Goal: Task Accomplishment & Management: Use online tool/utility

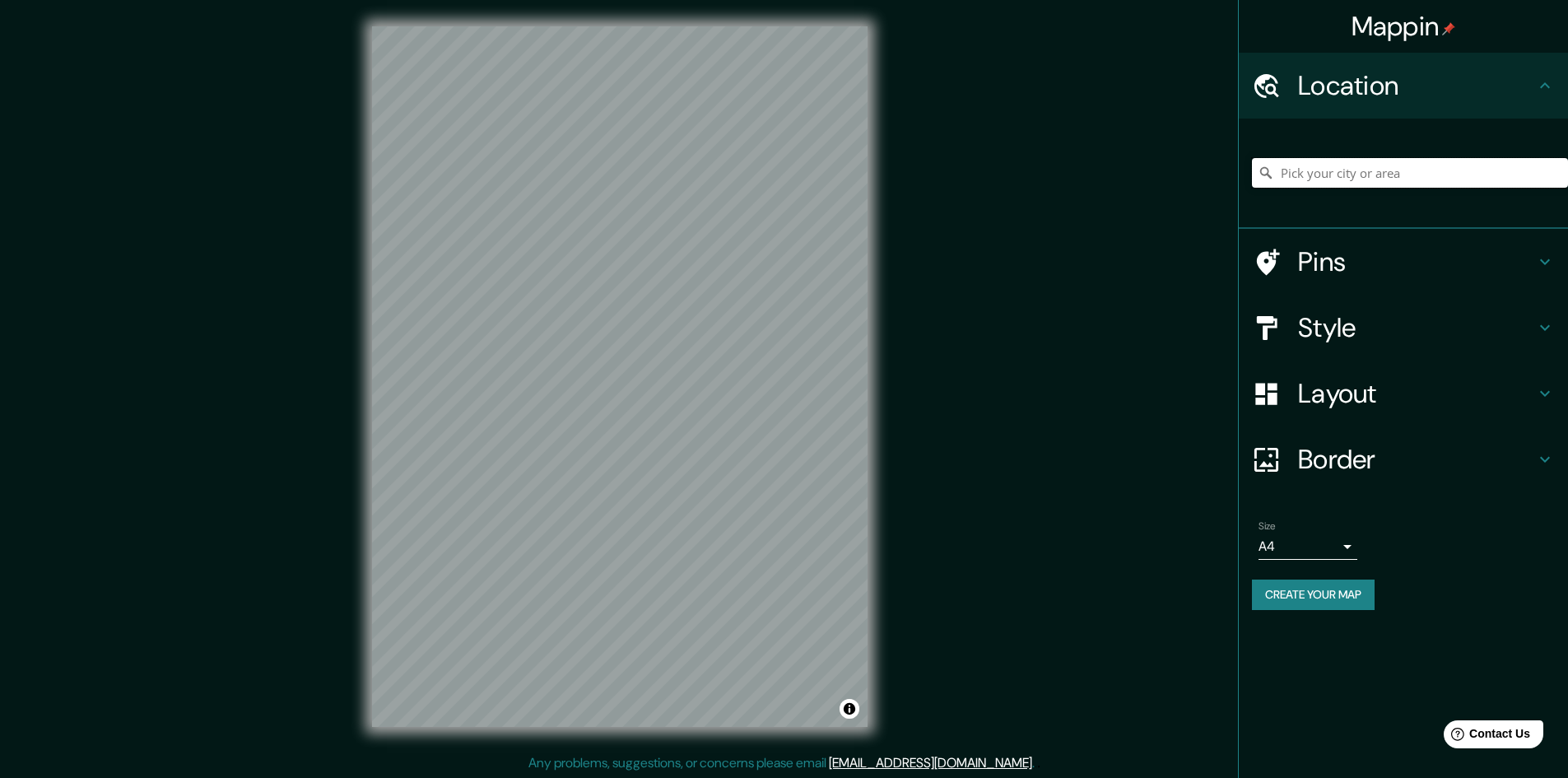
click at [1337, 178] on input "Pick your city or area" at bounding box center [1410, 173] width 316 height 30
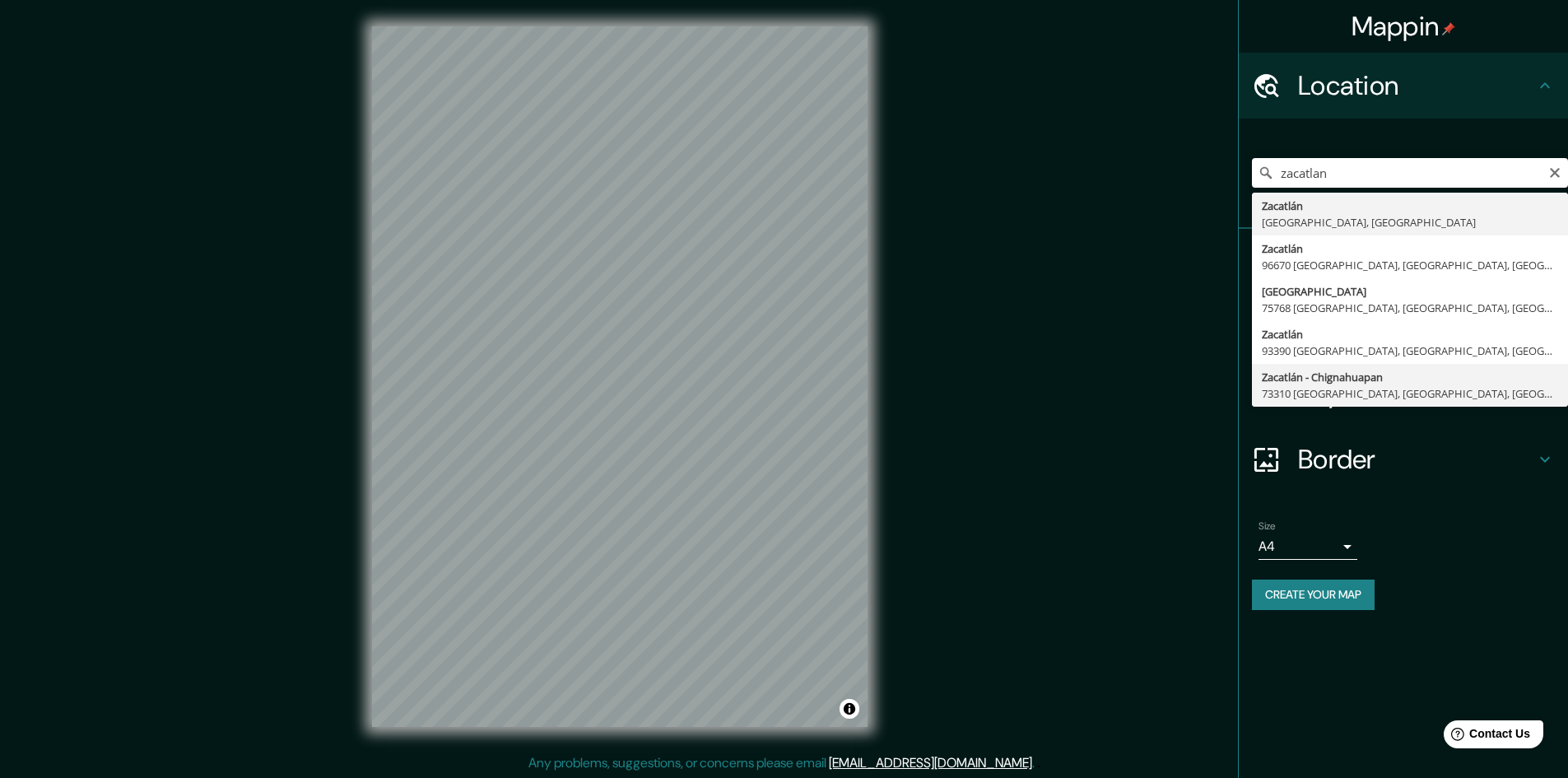
type input "Zacatlán - Chignahuapan, 73310 [GEOGRAPHIC_DATA], [GEOGRAPHIC_DATA], [GEOGRAPHI…"
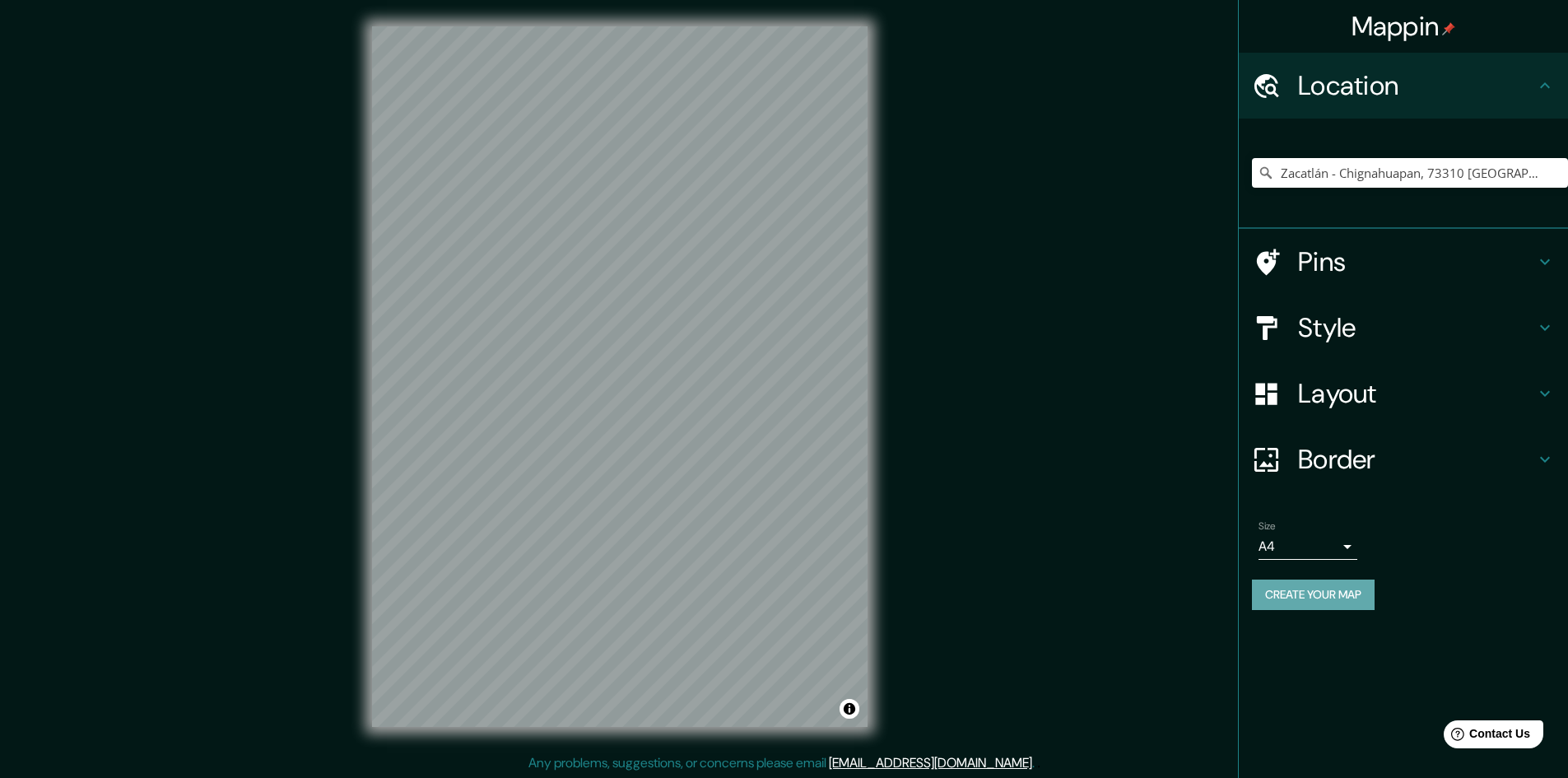
click at [1317, 591] on button "Create your map" at bounding box center [1313, 594] width 123 height 31
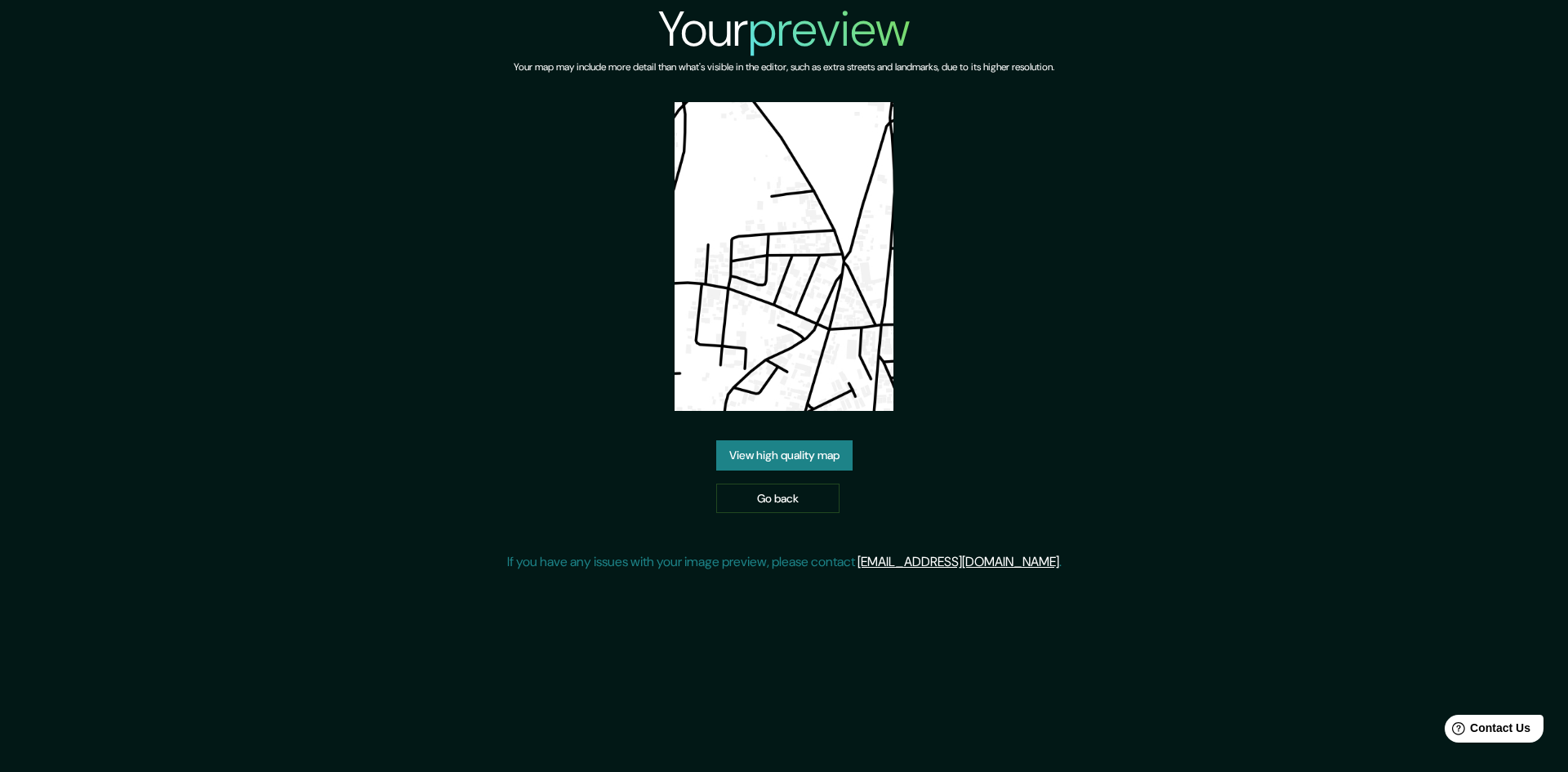
click at [775, 275] on img at bounding box center [784, 256] width 219 height 309
